Goal: Transaction & Acquisition: Purchase product/service

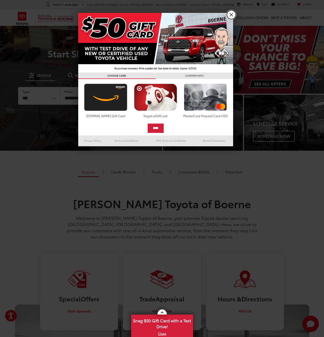
click at [230, 14] on link "X" at bounding box center [231, 14] width 9 height 9
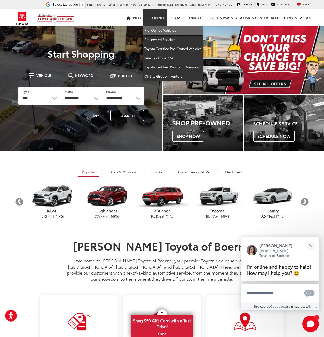
click at [162, 32] on link "Pre-Owned Vehicles" at bounding box center [173, 30] width 60 height 9
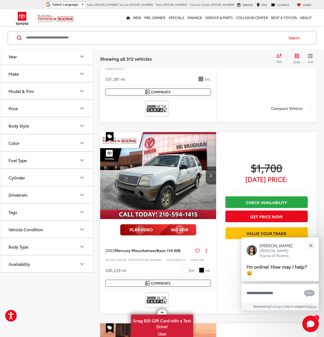
scroll to position [206, 0]
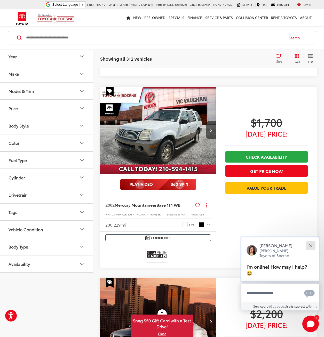
click at [309, 245] on div "Close" at bounding box center [310, 245] width 3 height 3
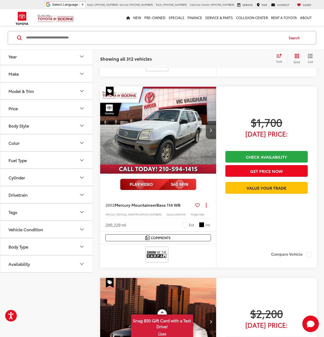
click at [59, 112] on button "Price" at bounding box center [46, 108] width 93 height 17
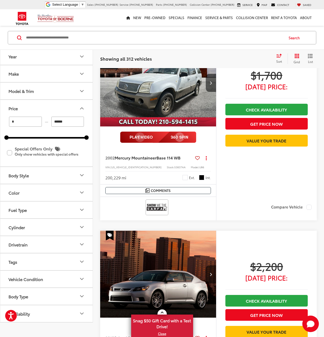
scroll to position [258, 0]
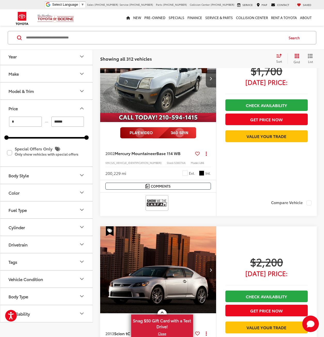
click at [34, 58] on button "Year" at bounding box center [46, 56] width 93 height 17
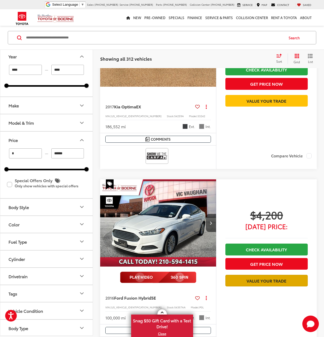
scroll to position [1833, 0]
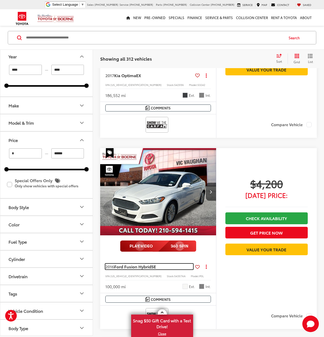
click at [120, 264] on span "Ford Fusion Hybrid" at bounding box center [132, 267] width 37 height 6
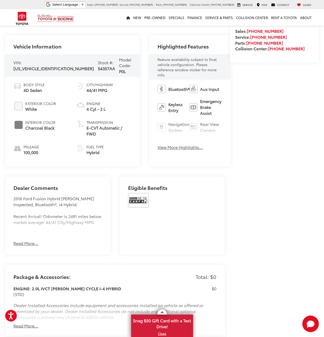
scroll to position [181, 0]
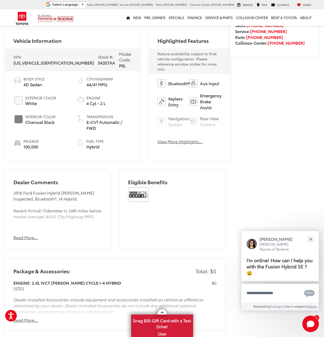
click at [19, 241] on button "Read More..." at bounding box center [25, 238] width 25 height 6
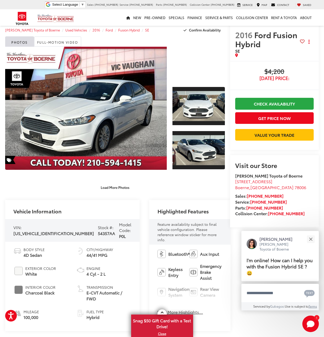
scroll to position [0, 0]
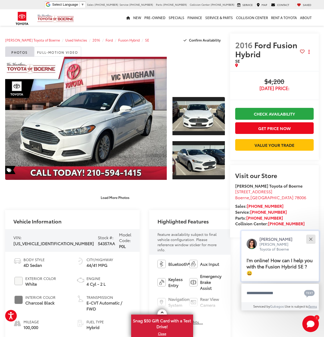
click at [313, 245] on button "Close" at bounding box center [310, 239] width 11 height 11
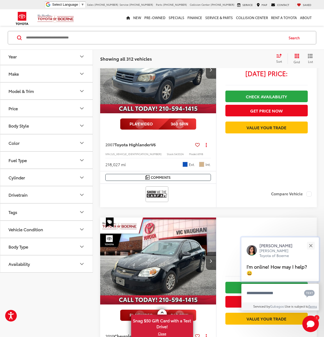
scroll to position [1241, 0]
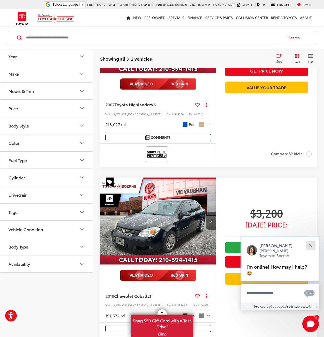
click at [310, 247] on button "Close" at bounding box center [310, 245] width 11 height 11
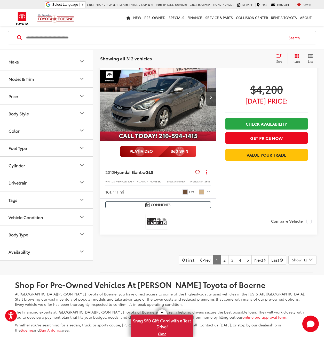
scroll to position [2119, 0]
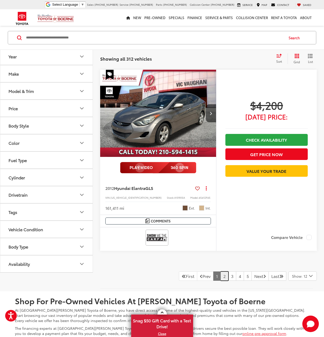
click at [220, 272] on link "2" at bounding box center [224, 276] width 8 height 9
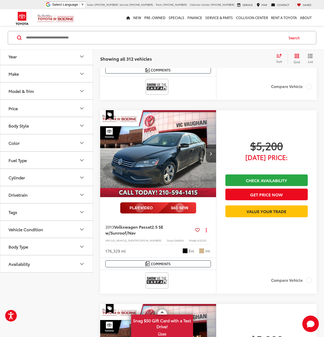
scroll to position [1315, 0]
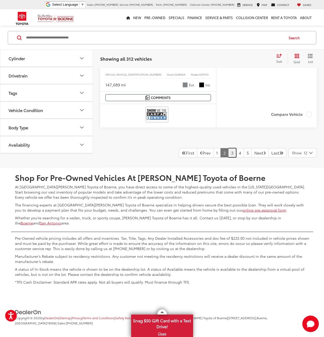
click at [228, 148] on link "3" at bounding box center [232, 152] width 8 height 9
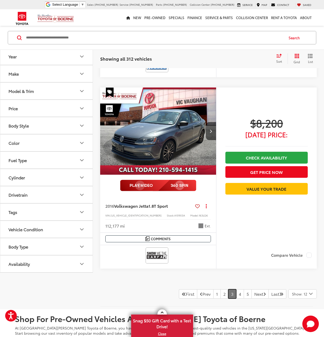
scroll to position [2117, 0]
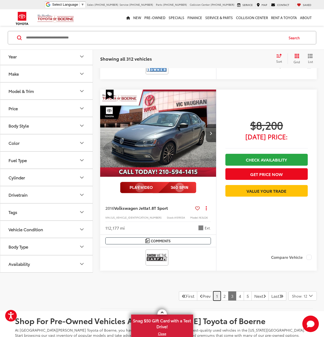
click at [213, 294] on link "1" at bounding box center [216, 295] width 7 height 9
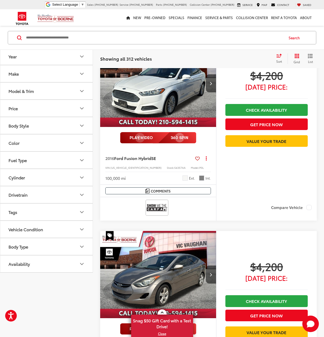
scroll to position [1925, 0]
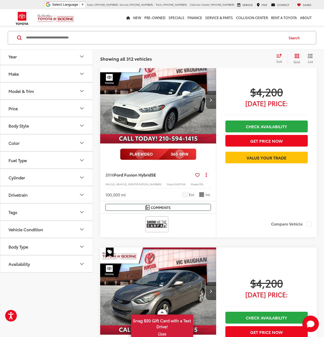
click at [211, 98] on button "Next image" at bounding box center [211, 100] width 10 height 18
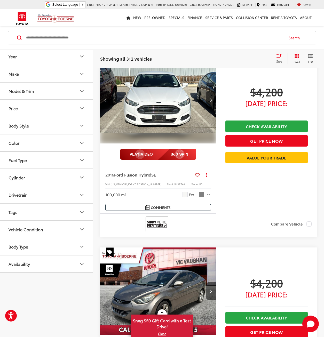
click at [211, 98] on button "Next image" at bounding box center [211, 100] width 10 height 18
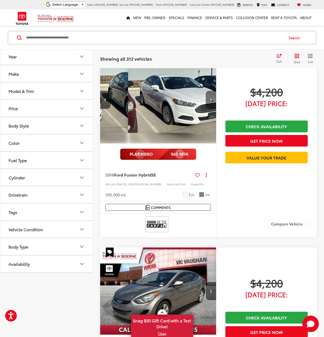
scroll to position [0, 233]
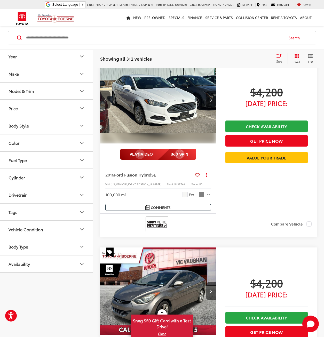
click at [211, 98] on button "Next image" at bounding box center [211, 100] width 10 height 18
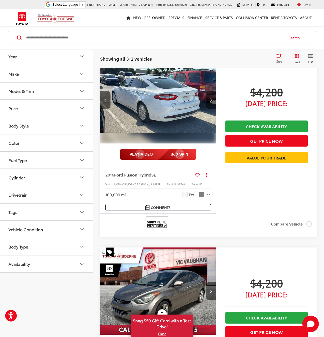
click at [211, 98] on button "Next image" at bounding box center [211, 100] width 10 height 18
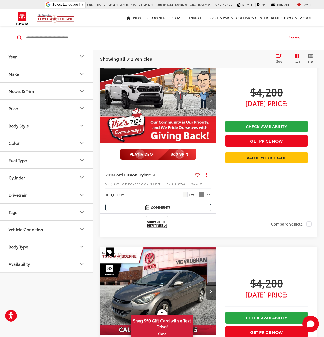
click at [211, 98] on button "Next image" at bounding box center [211, 100] width 10 height 18
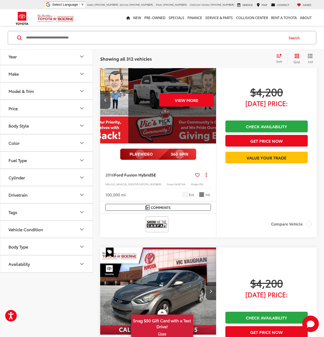
scroll to position [0, 583]
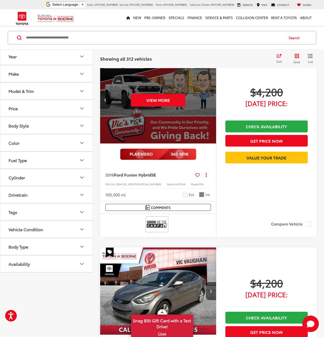
click at [212, 96] on div "View More" at bounding box center [158, 100] width 117 height 88
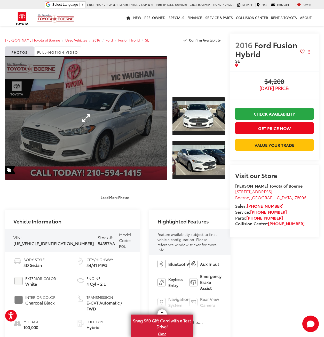
click at [91, 107] on link "Expand Photo 0" at bounding box center [86, 118] width 162 height 123
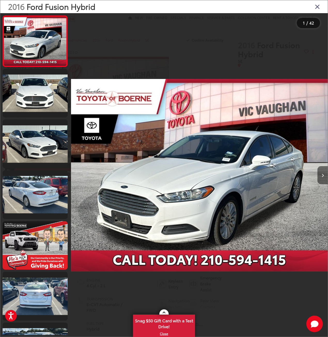
click at [320, 171] on button "Next image" at bounding box center [322, 175] width 10 height 18
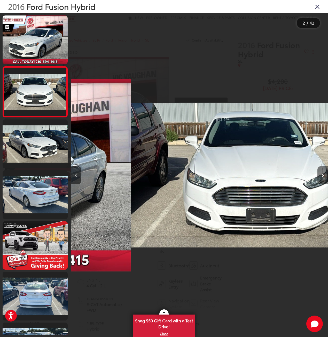
scroll to position [0, 257]
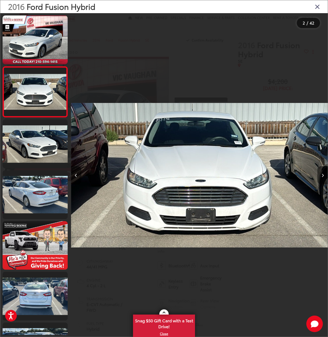
click at [322, 171] on button "Next image" at bounding box center [322, 175] width 10 height 18
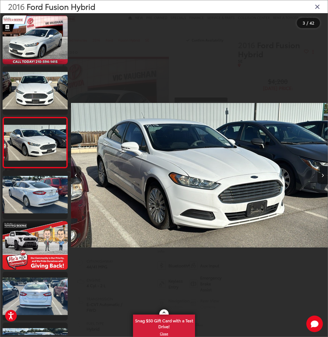
click at [322, 171] on button "Next image" at bounding box center [322, 175] width 10 height 18
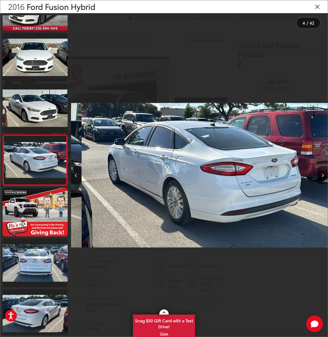
scroll to position [0, 770]
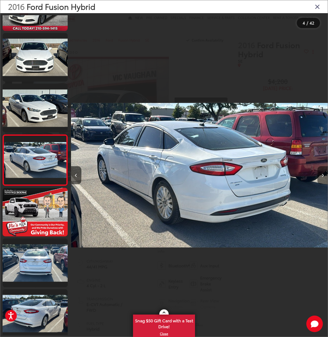
click at [322, 172] on button "Next image" at bounding box center [322, 175] width 10 height 18
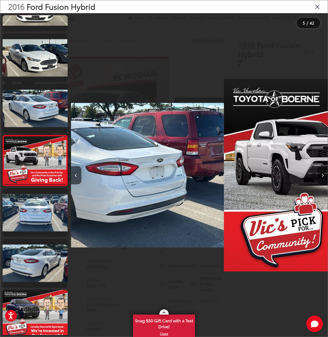
scroll to position [84, 0]
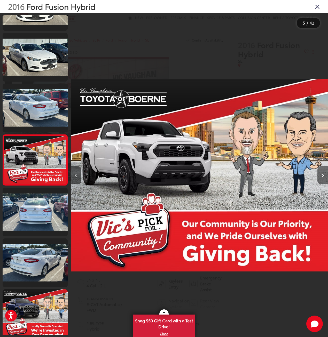
click at [322, 172] on button "Next image" at bounding box center [322, 175] width 10 height 18
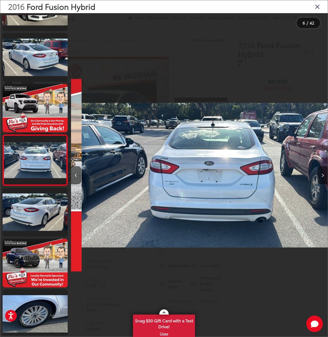
scroll to position [0, 1283]
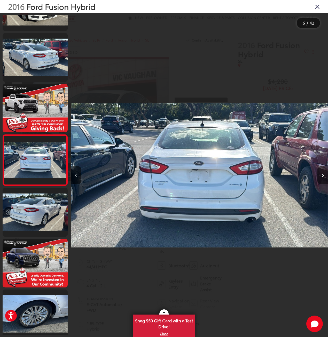
click at [322, 171] on button "Next image" at bounding box center [322, 175] width 10 height 18
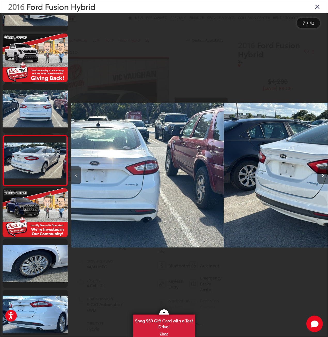
scroll to position [186, 0]
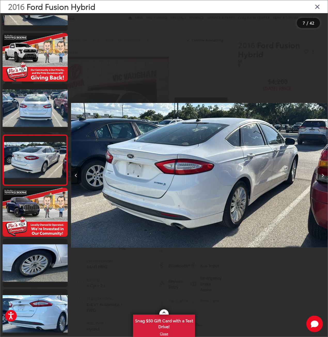
click at [322, 171] on button "Next image" at bounding box center [322, 175] width 10 height 18
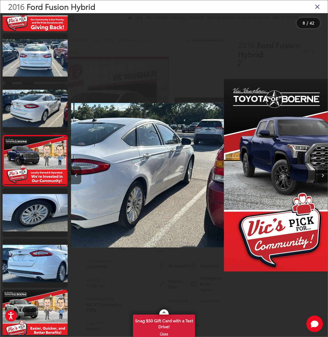
scroll to position [236, 0]
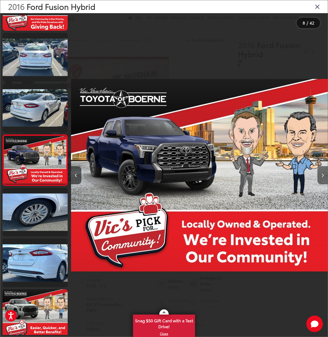
click at [322, 171] on button "Next image" at bounding box center [322, 175] width 10 height 18
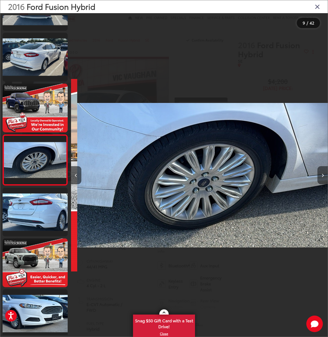
scroll to position [0, 2053]
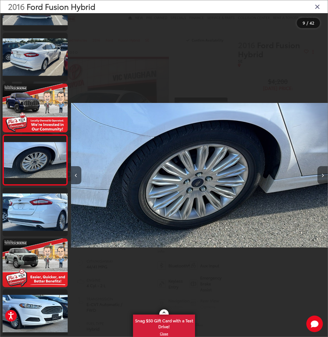
click at [322, 171] on button "Next image" at bounding box center [322, 175] width 10 height 18
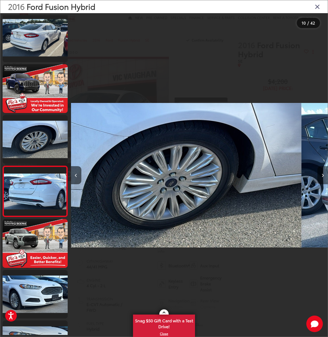
scroll to position [0, 0]
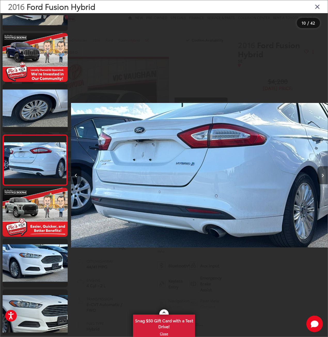
click at [322, 171] on button "Next image" at bounding box center [322, 175] width 10 height 18
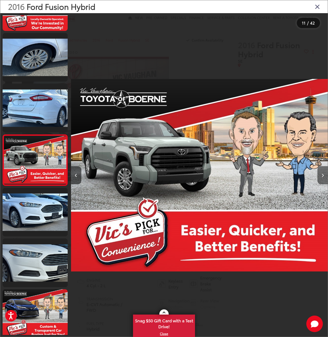
click at [322, 175] on icon "Next image" at bounding box center [322, 176] width 2 height 4
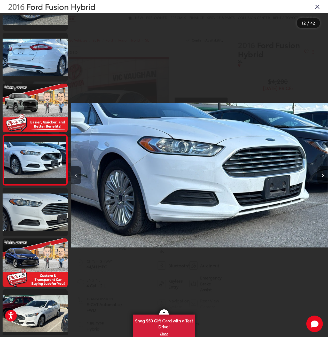
click at [322, 175] on icon "Next image" at bounding box center [322, 176] width 2 height 4
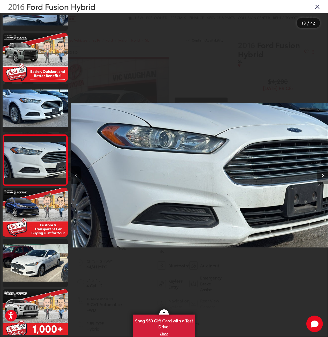
click at [322, 175] on icon "Next image" at bounding box center [322, 176] width 2 height 4
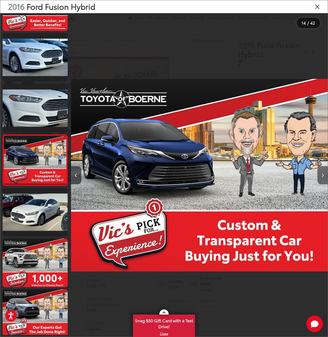
click at [322, 175] on icon "Next image" at bounding box center [322, 176] width 2 height 4
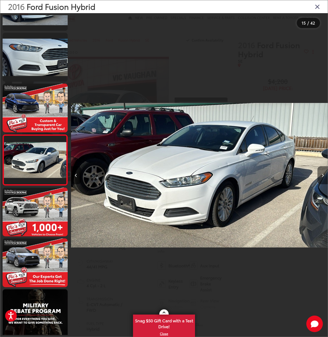
click at [322, 175] on icon "Next image" at bounding box center [322, 176] width 2 height 4
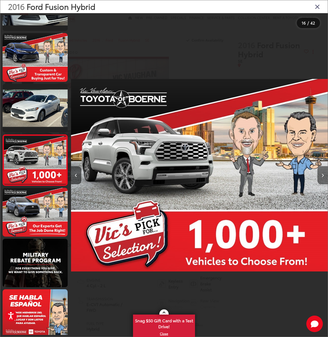
click at [322, 175] on icon "Next image" at bounding box center [322, 176] width 2 height 4
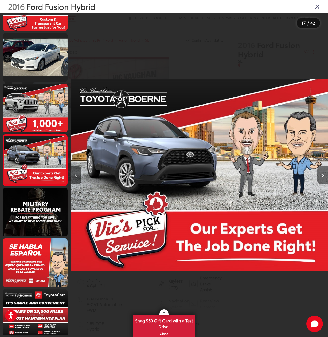
click at [322, 175] on icon "Next image" at bounding box center [322, 176] width 2 height 4
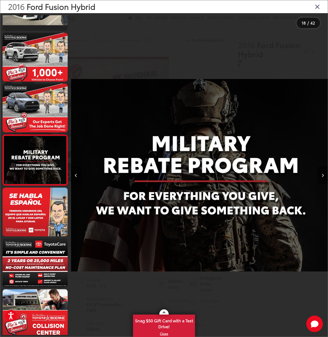
click at [322, 175] on icon "Next image" at bounding box center [322, 176] width 2 height 4
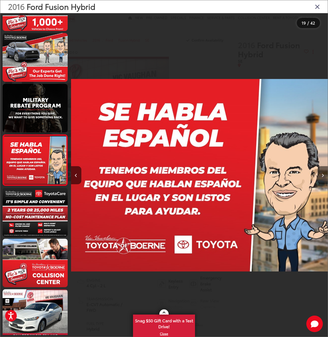
click at [322, 175] on icon "Next image" at bounding box center [322, 176] width 2 height 4
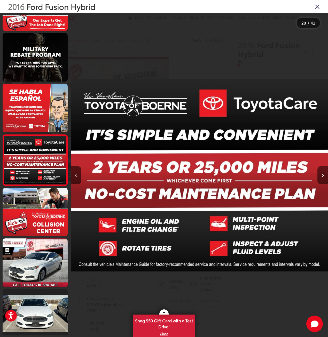
click at [322, 175] on icon "Next image" at bounding box center [322, 176] width 2 height 4
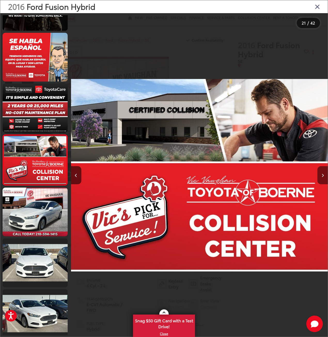
click at [322, 175] on icon "Next image" at bounding box center [322, 176] width 2 height 4
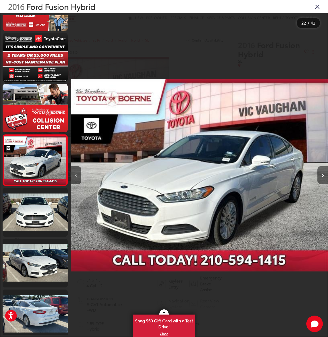
click at [322, 175] on icon "Next image" at bounding box center [322, 176] width 2 height 4
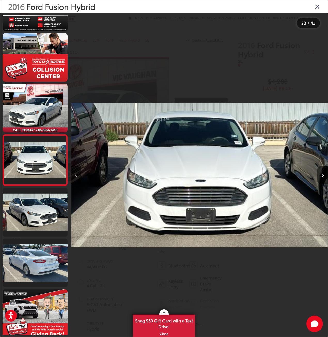
click at [322, 175] on icon "Next image" at bounding box center [322, 176] width 2 height 4
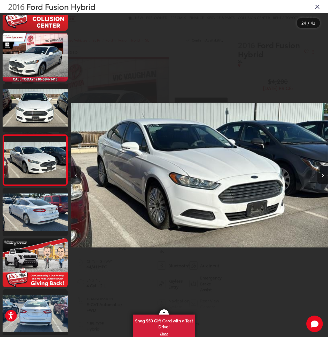
click at [322, 175] on icon "Next image" at bounding box center [322, 176] width 2 height 4
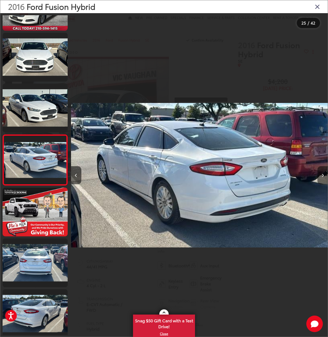
click at [322, 175] on icon "Next image" at bounding box center [322, 176] width 2 height 4
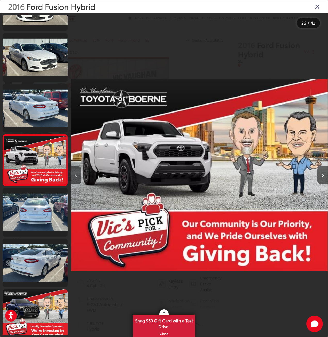
click at [315, 10] on icon "Close gallery" at bounding box center [317, 6] width 5 height 7
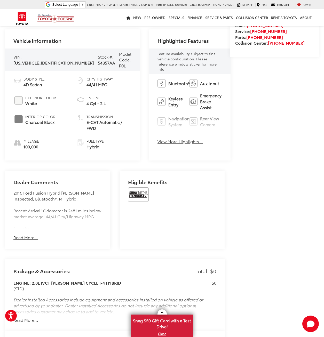
click at [18, 241] on button "Read More..." at bounding box center [25, 238] width 25 height 6
